Goal: Check status: Check status

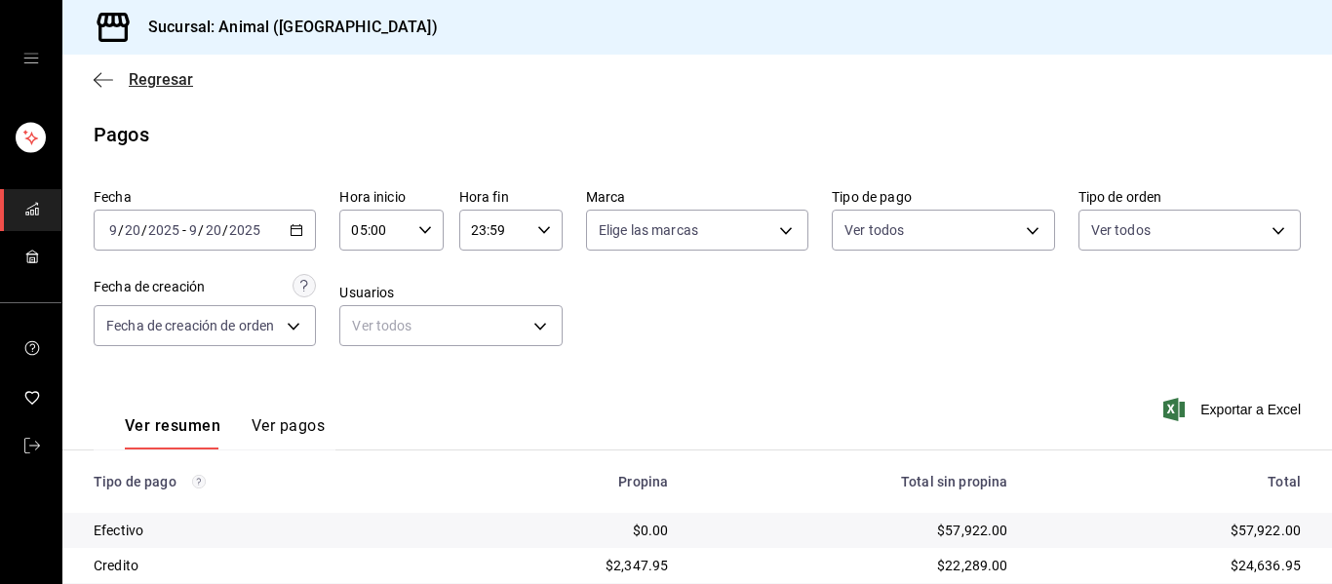
scroll to position [277, 0]
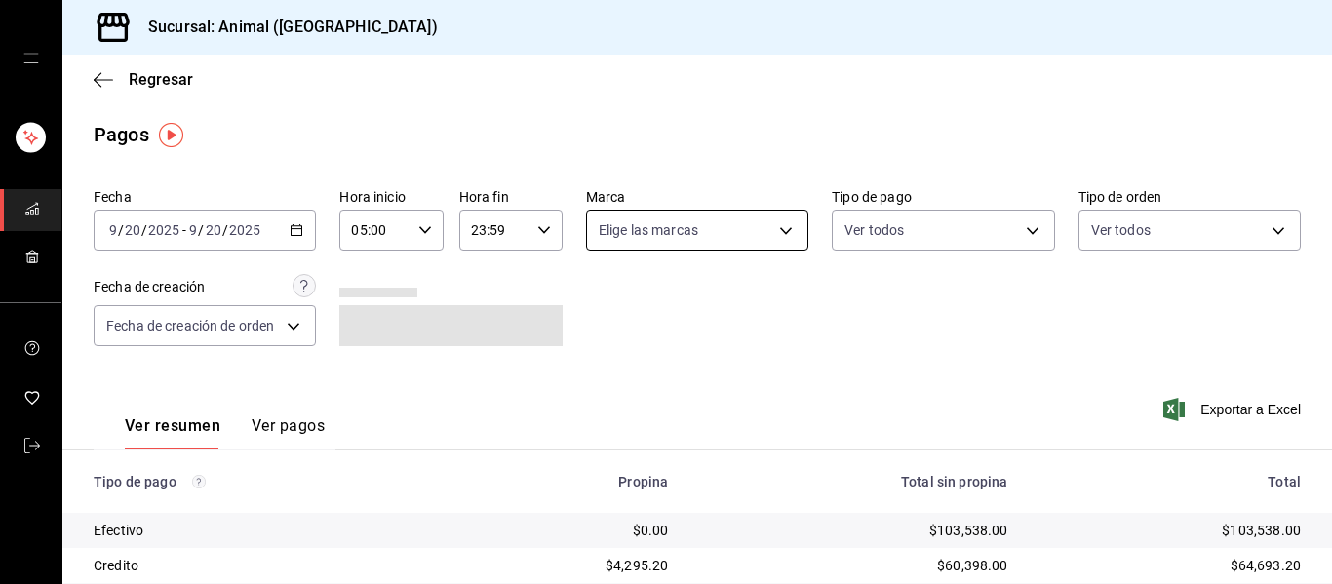
click at [776, 228] on body "Sucursal: Animal (Puebla) Regresar Pagos Fecha 2025-09-20 9 / 20 / 2025 - 2025-…" at bounding box center [666, 292] width 1332 height 584
click at [728, 293] on li "Ver todas" at bounding box center [706, 304] width 250 height 58
type input "96838179-8fbb-4073-aae3-1789726318c8"
checkbox input "true"
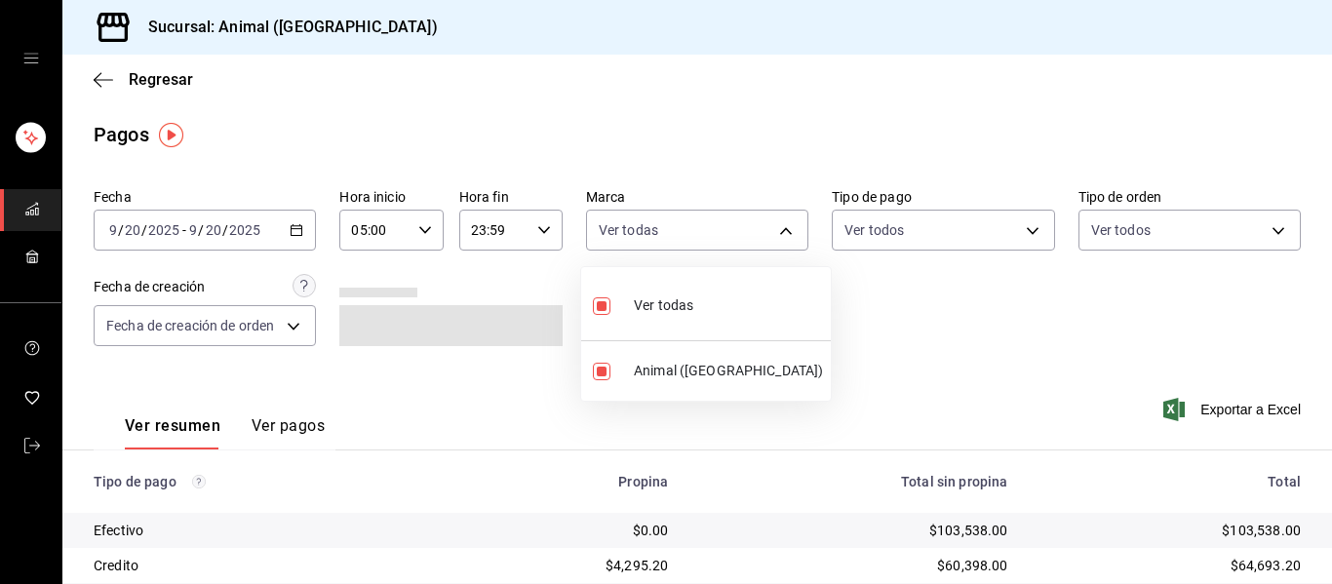
click at [955, 276] on div at bounding box center [666, 292] width 1332 height 584
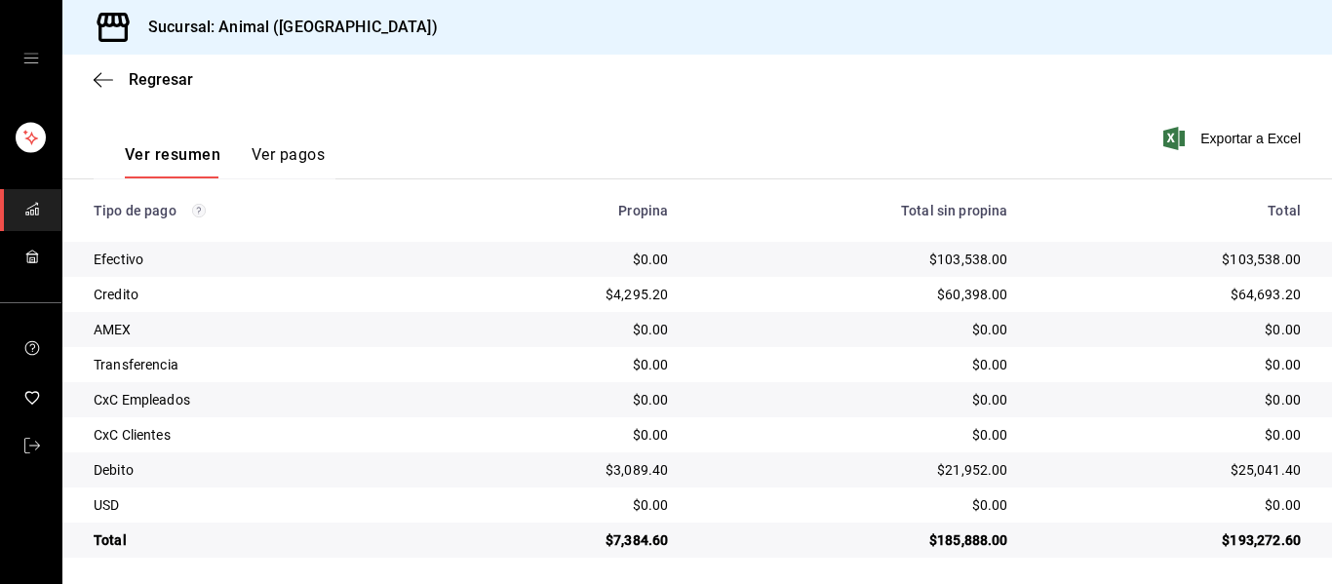
scroll to position [277, 0]
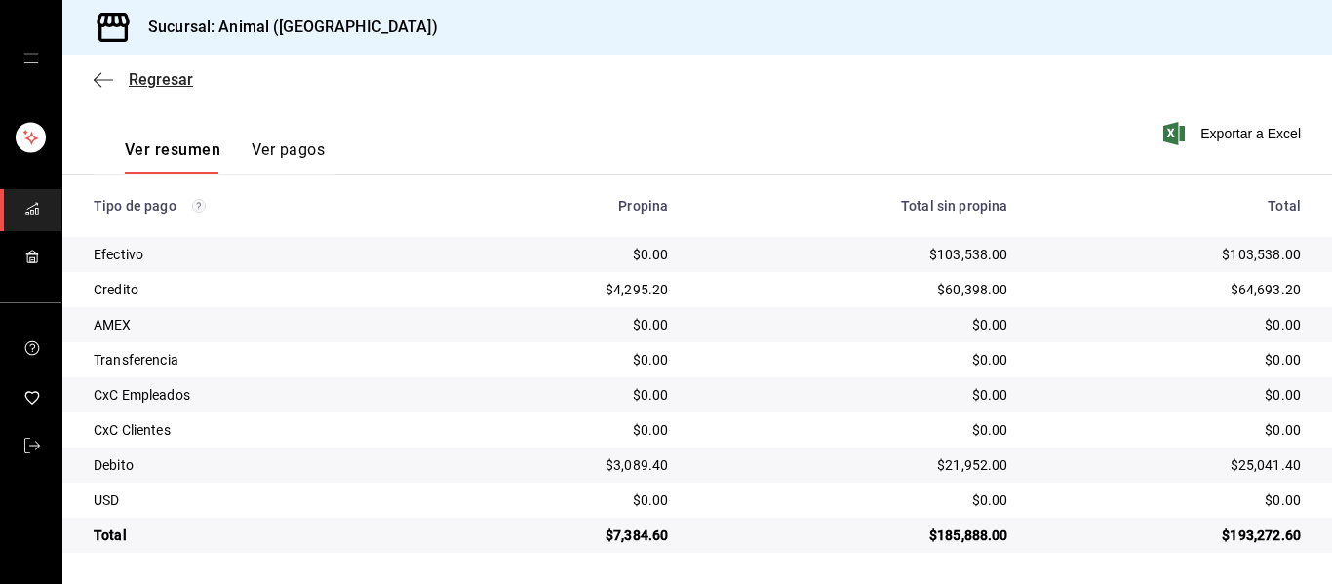
click at [100, 78] on icon "button" at bounding box center [103, 80] width 19 height 18
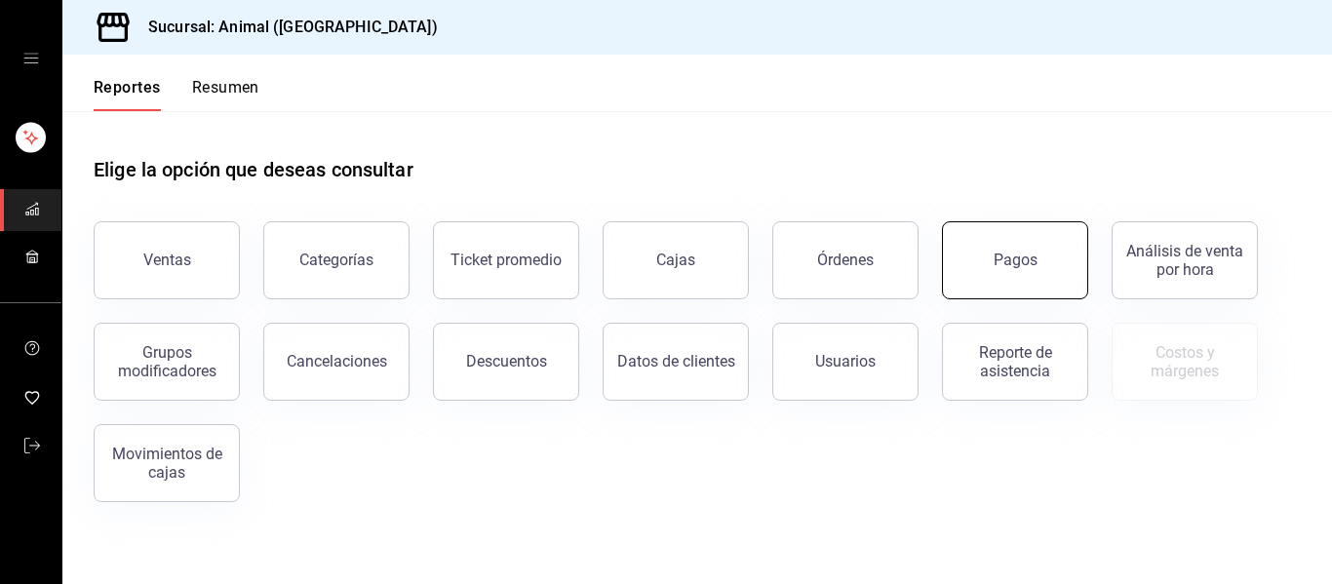
click at [1011, 261] on div "Pagos" at bounding box center [1015, 260] width 44 height 19
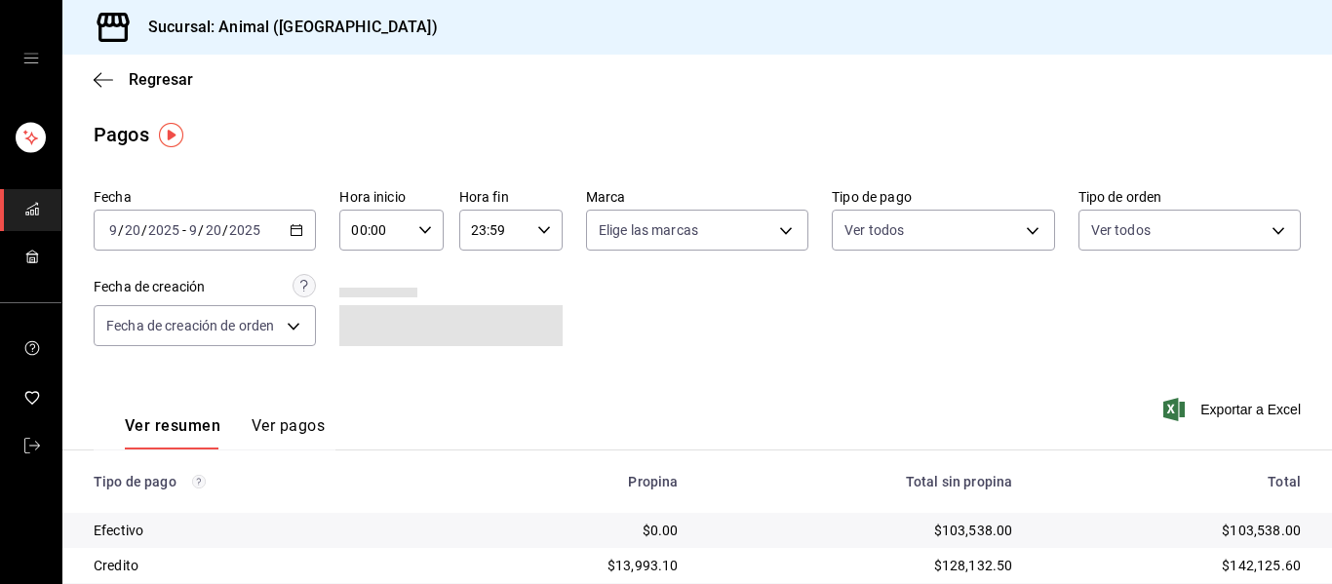
click at [424, 230] on icon "button" at bounding box center [425, 230] width 14 height 14
click at [370, 390] on button "02" at bounding box center [362, 373] width 44 height 39
type input "02:00"
drag, startPoint x: 361, startPoint y: 309, endPoint x: 355, endPoint y: 347, distance: 38.5
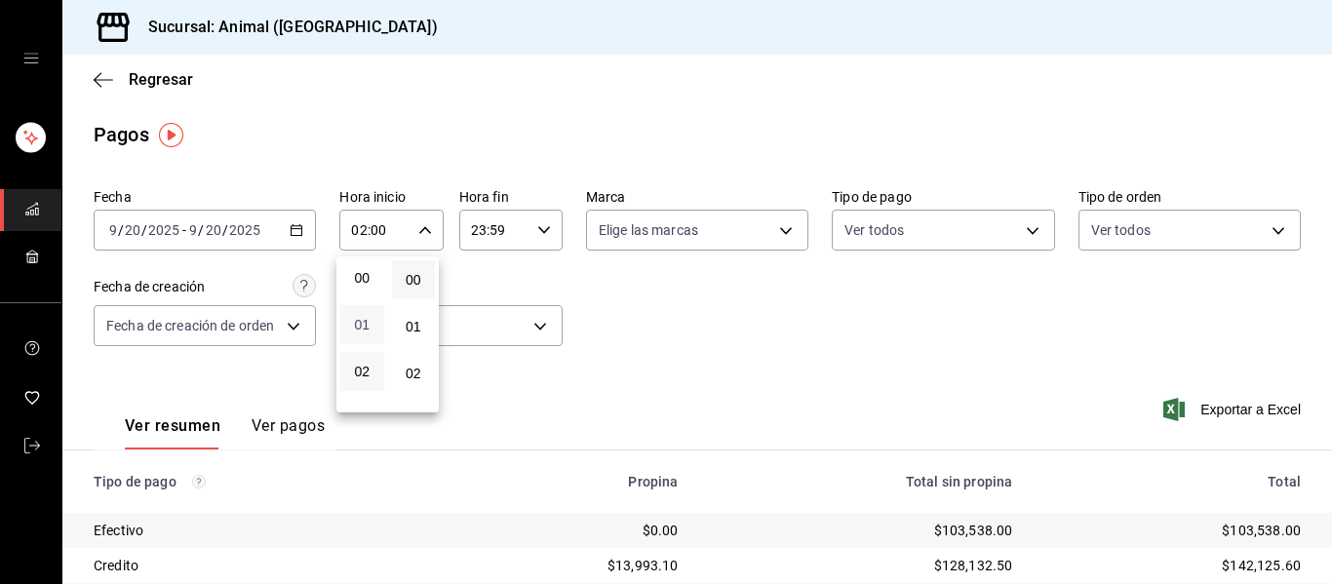
drag, startPoint x: 359, startPoint y: 294, endPoint x: 355, endPoint y: 326, distance: 31.4
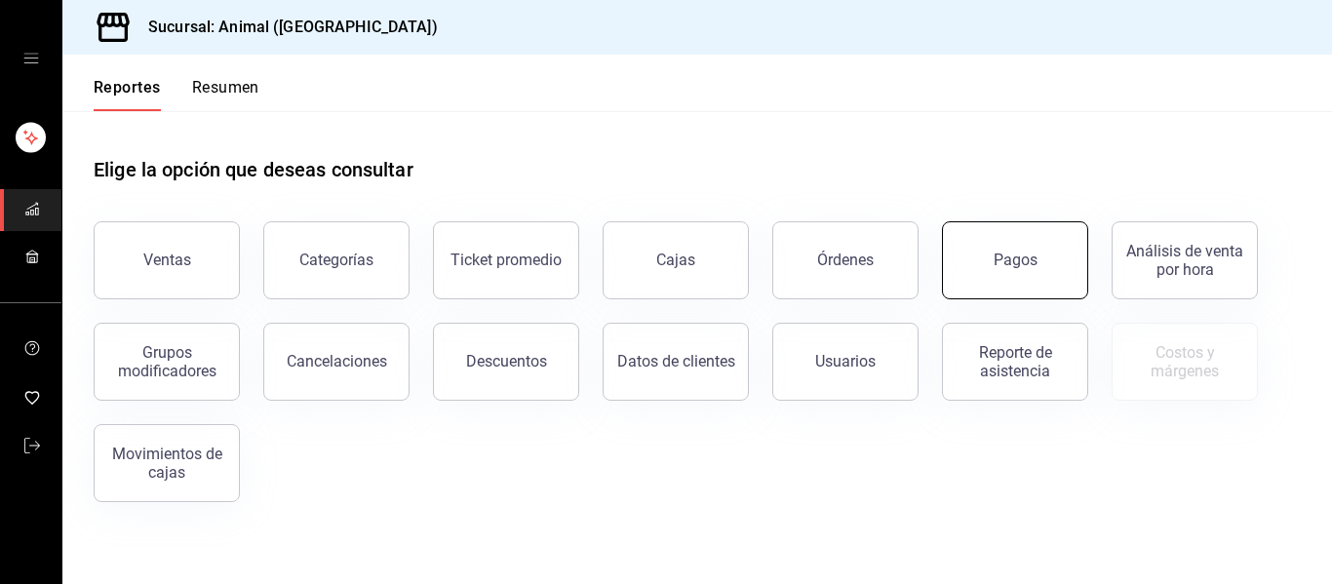
click at [1041, 252] on button "Pagos" at bounding box center [1015, 260] width 146 height 78
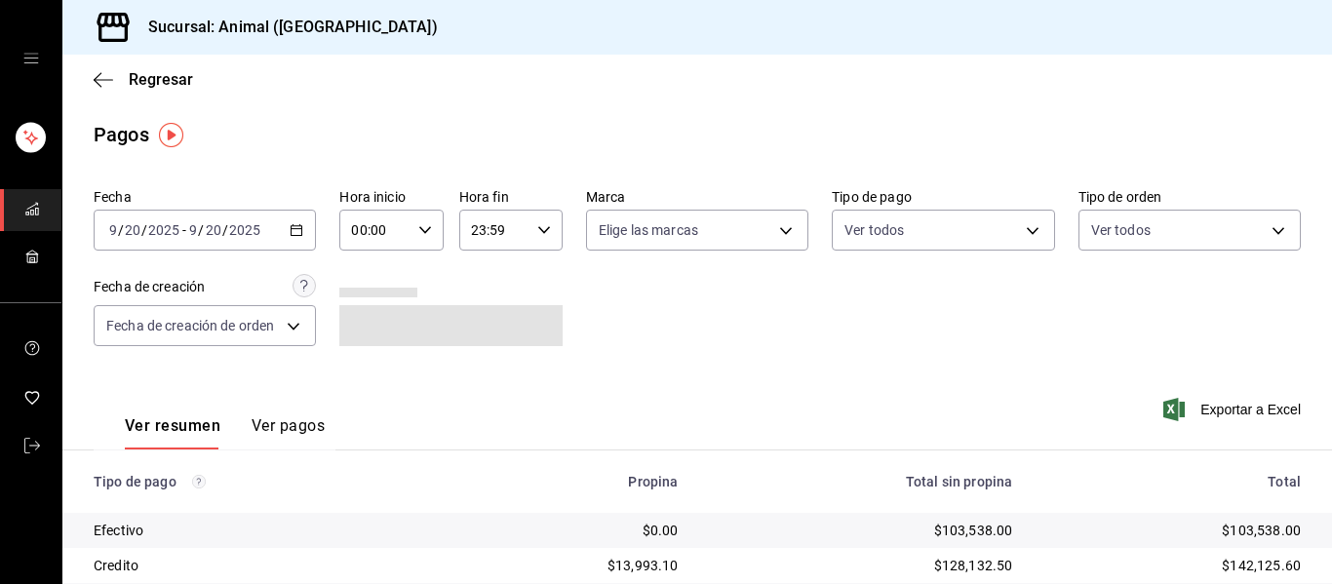
click at [419, 228] on icon "button" at bounding box center [425, 230] width 14 height 14
click at [365, 402] on span "04" at bounding box center [362, 403] width 20 height 16
type input "04:00"
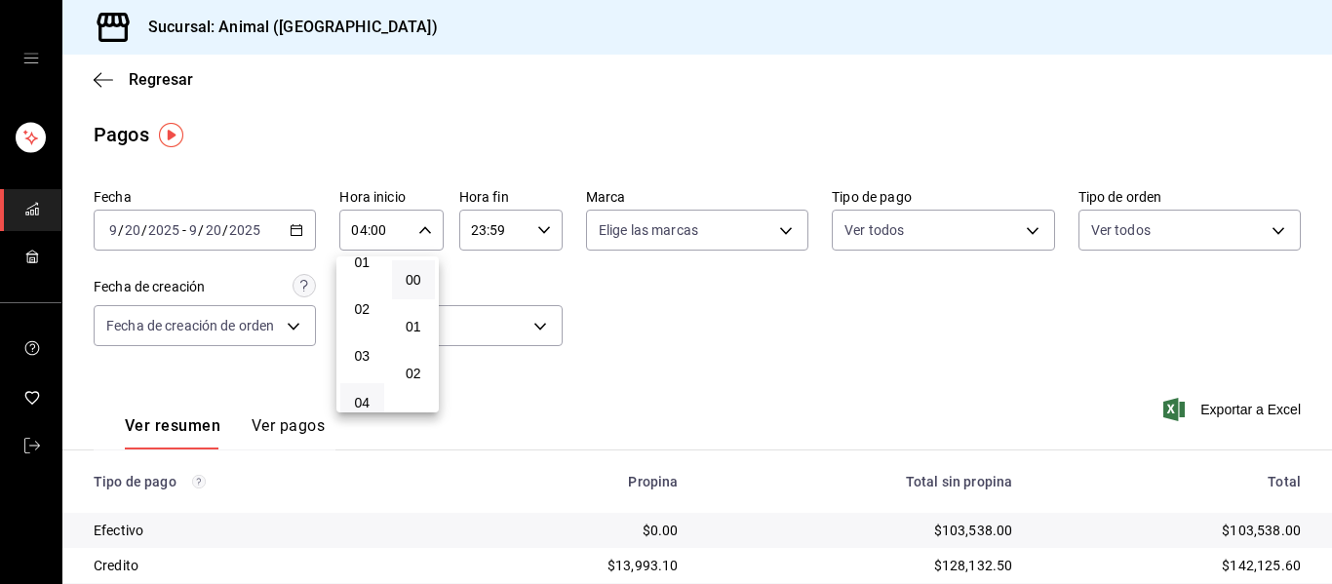
click at [652, 326] on div at bounding box center [666, 292] width 1332 height 584
click at [777, 227] on body "Sucursal: Animal ([GEOGRAPHIC_DATA]) Regresar Pagos Fecha [DATE] [DATE] - [DATE…" at bounding box center [666, 292] width 1332 height 584
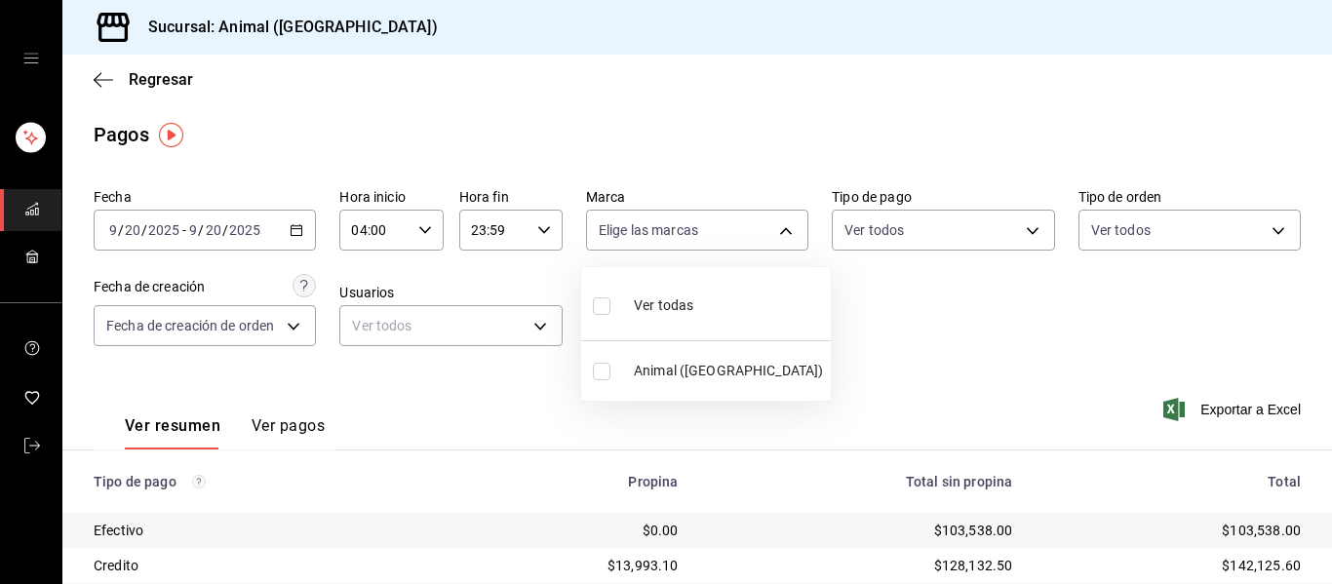
drag, startPoint x: 731, startPoint y: 304, endPoint x: 755, endPoint y: 321, distance: 28.7
click at [731, 310] on li "Ver todas" at bounding box center [706, 304] width 250 height 58
type input "96838179-8fbb-4073-aae3-1789726318c8"
checkbox input "true"
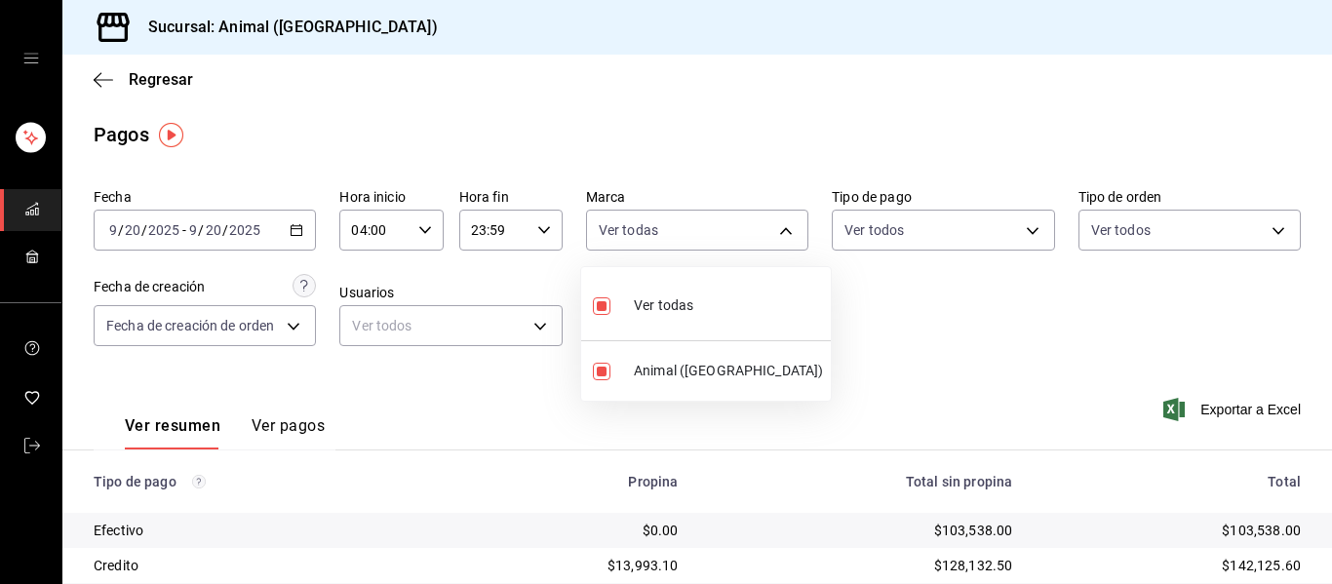
click at [884, 319] on div at bounding box center [666, 292] width 1332 height 584
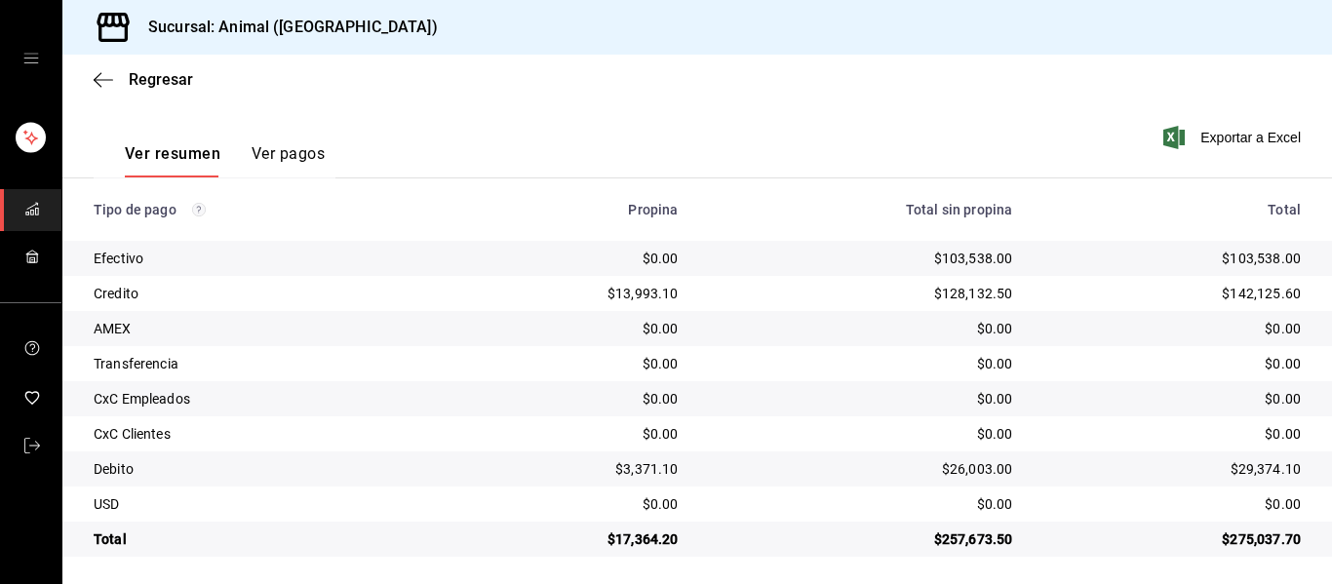
scroll to position [277, 0]
